Goal: Task Accomplishment & Management: Complete application form

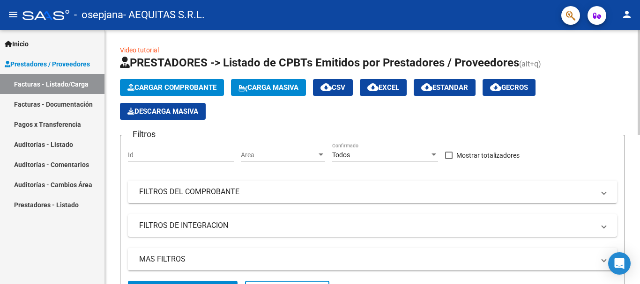
click at [194, 86] on span "Cargar Comprobante" at bounding box center [171, 87] width 89 height 8
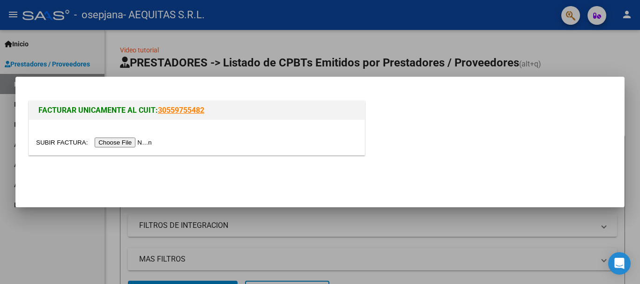
click at [138, 141] on input "file" at bounding box center [95, 143] width 118 height 10
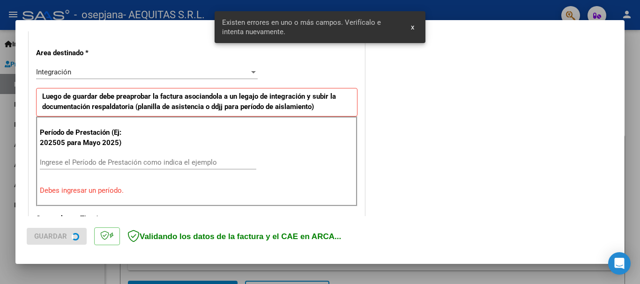
scroll to position [216, 0]
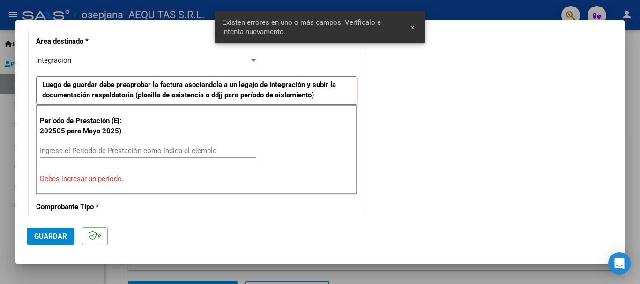
click at [139, 150] on input "Ingrese el Período de Prestación como indica el ejemplo" at bounding box center [148, 151] width 216 height 8
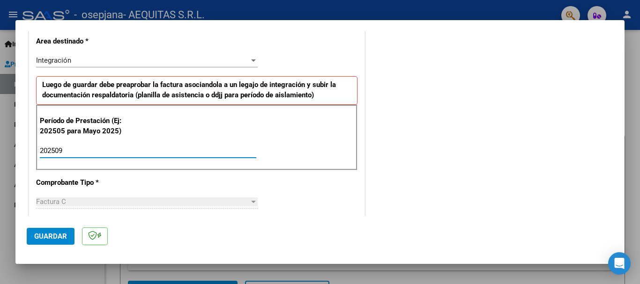
type input "202509"
click at [59, 235] on span "Guardar" at bounding box center [50, 236] width 33 height 8
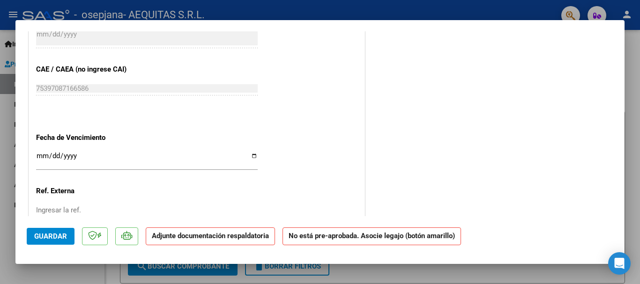
scroll to position [609, 0]
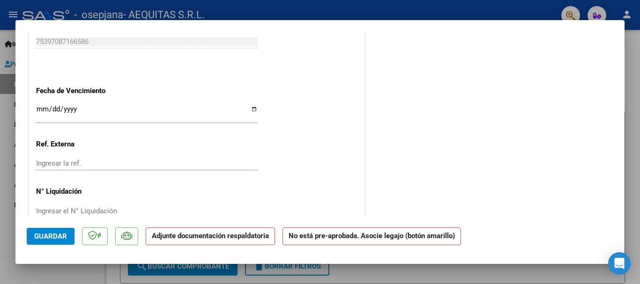
click at [253, 111] on input "Ingresar la fecha" at bounding box center [146, 112] width 221 height 15
type input "[DATE]"
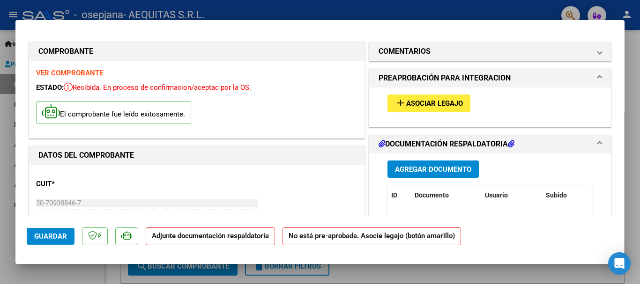
scroll to position [0, 0]
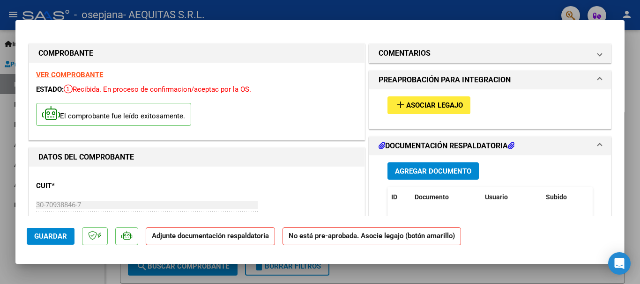
click at [423, 107] on span "Asociar Legajo" at bounding box center [434, 106] width 57 height 8
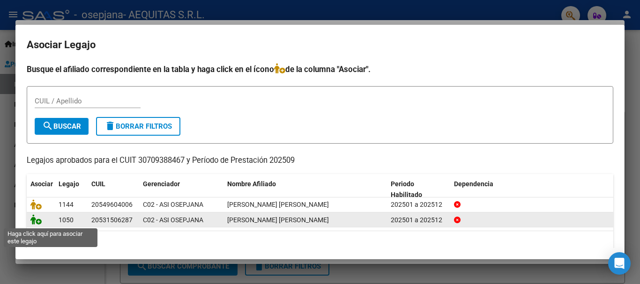
click at [36, 222] on icon at bounding box center [35, 219] width 11 height 10
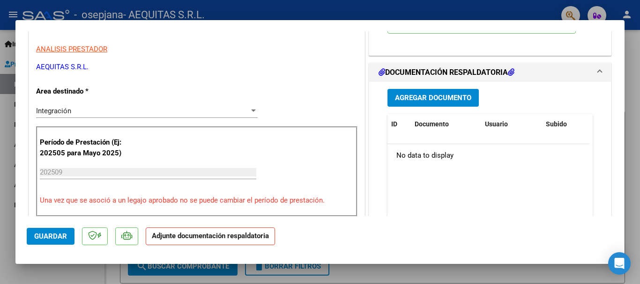
scroll to position [187, 0]
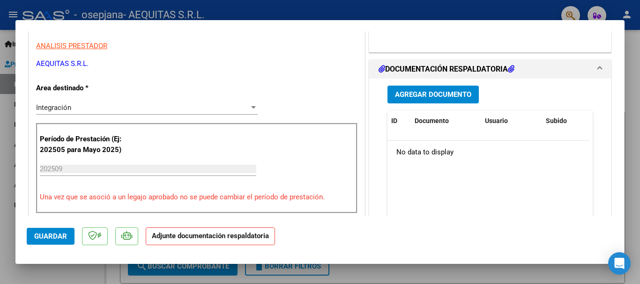
click at [222, 240] on p "Adjunte documentación respaldatoria" at bounding box center [210, 237] width 129 height 18
click at [52, 240] on span "Guardar" at bounding box center [50, 236] width 33 height 8
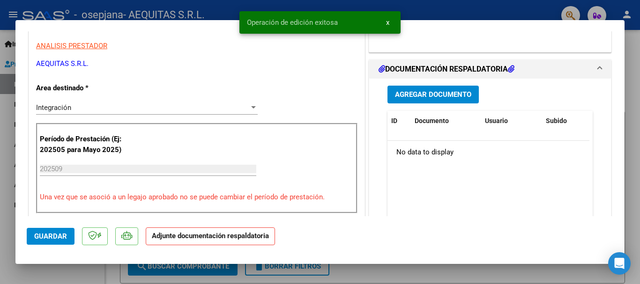
click at [430, 95] on span "Agregar Documento" at bounding box center [433, 95] width 76 height 8
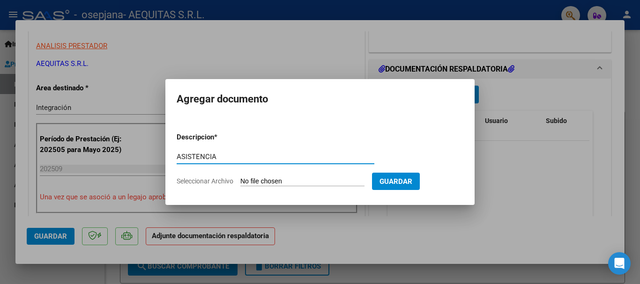
type input "ASISTENCIA"
click at [284, 181] on input "Seleccionar Archivo" at bounding box center [302, 181] width 124 height 9
type input "C:\fakepath\ASISTENCIA [PERSON_NAME].pdf"
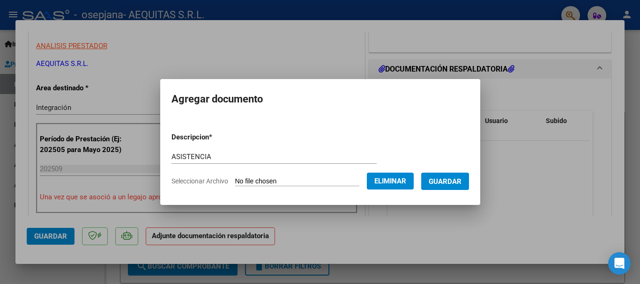
click at [452, 183] on span "Guardar" at bounding box center [444, 181] width 33 height 8
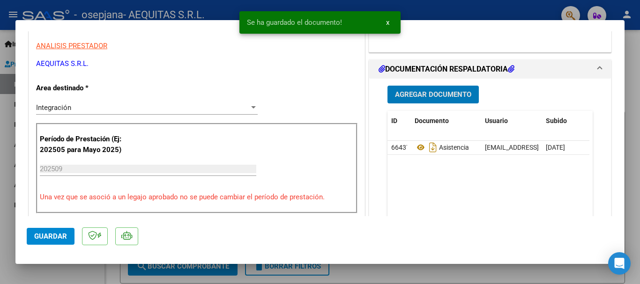
click at [391, 22] on button "x" at bounding box center [387, 22] width 18 height 17
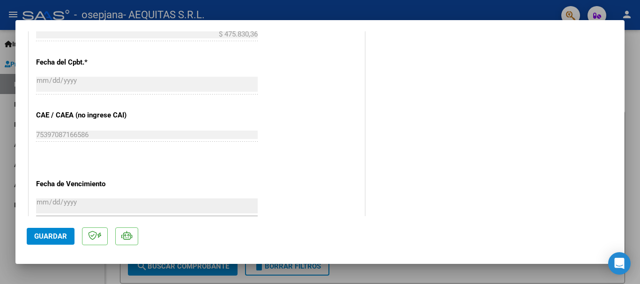
scroll to position [653, 0]
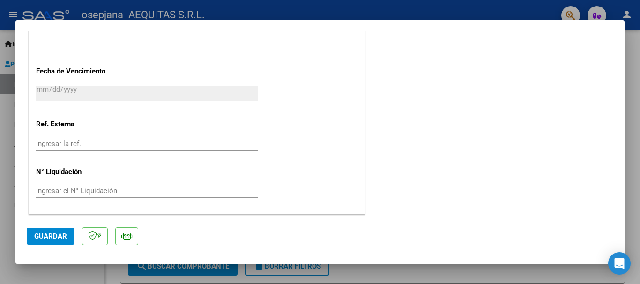
click at [58, 234] on span "Guardar" at bounding box center [50, 236] width 33 height 8
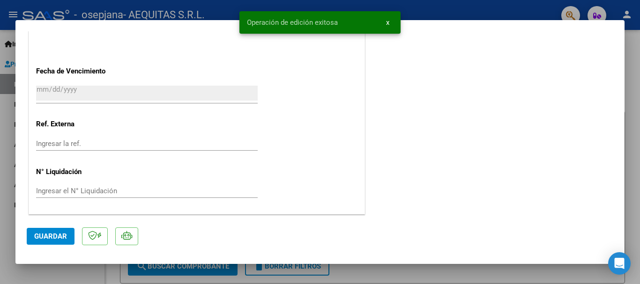
click at [388, 22] on span "x" at bounding box center [387, 22] width 3 height 8
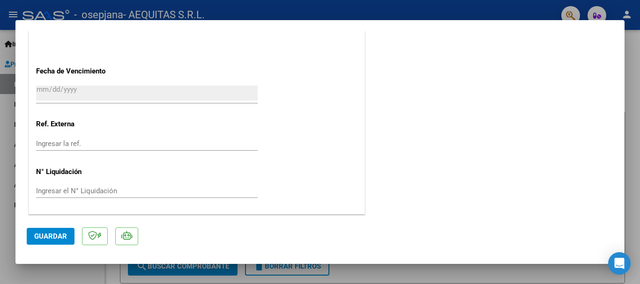
click at [498, 11] on div at bounding box center [320, 142] width 640 height 284
type input "$ 0,00"
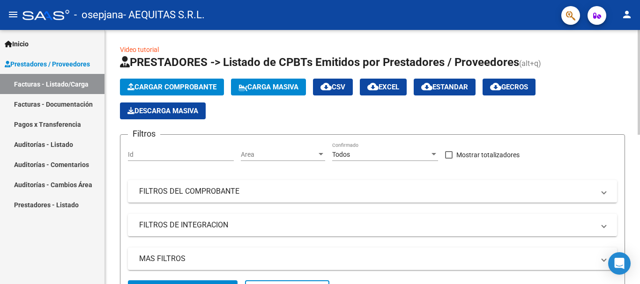
scroll to position [0, 0]
